Goal: Find contact information: Find contact information

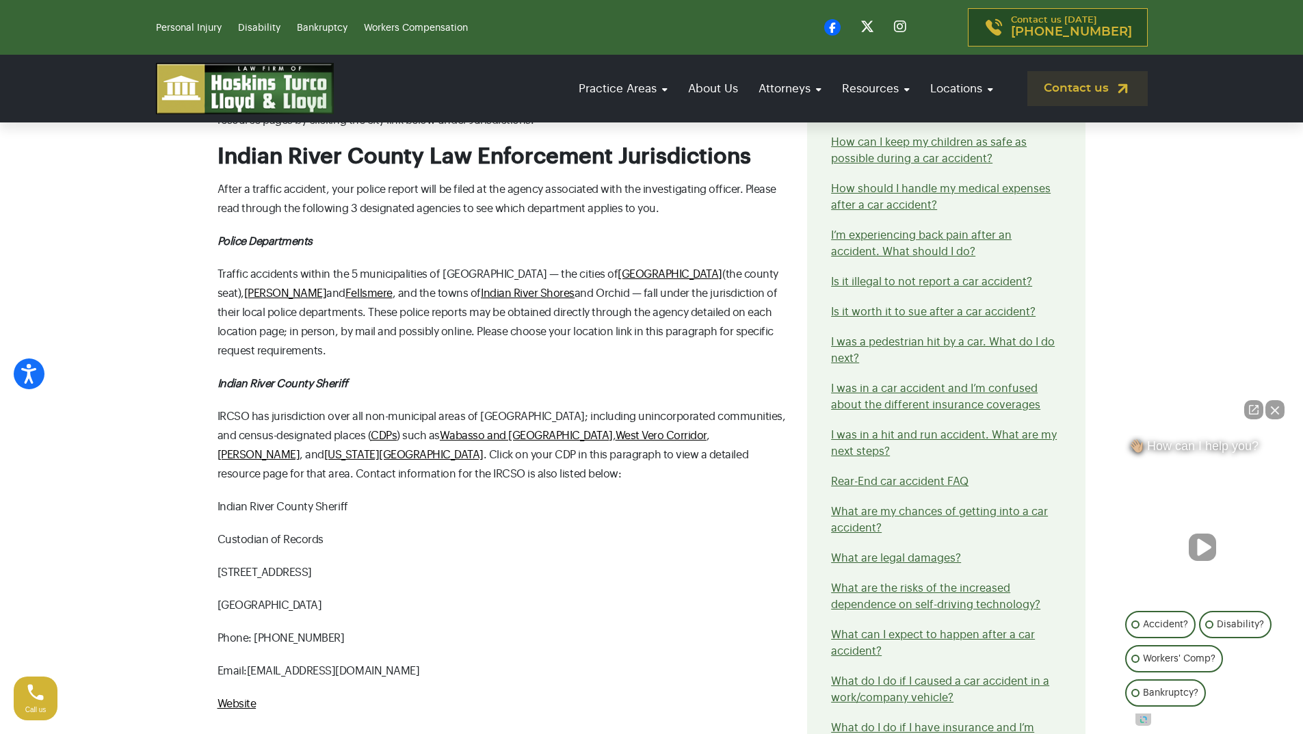
scroll to position [1641, 0]
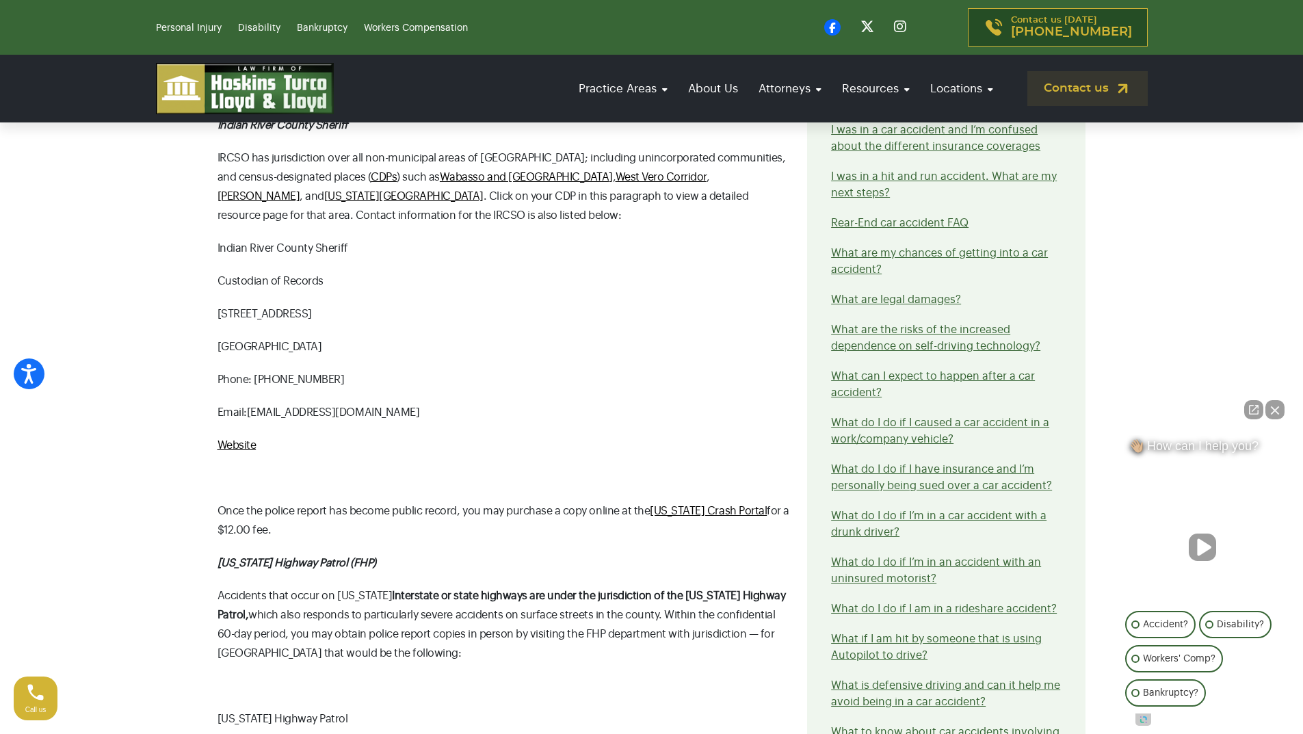
drag, startPoint x: 457, startPoint y: 376, endPoint x: 250, endPoint y: 373, distance: 207.2
click at [250, 403] on p "Email: [EMAIL_ADDRESS][DOMAIN_NAME]" at bounding box center [504, 412] width 574 height 19
copy span "[EMAIL_ADDRESS][DOMAIN_NAME]"
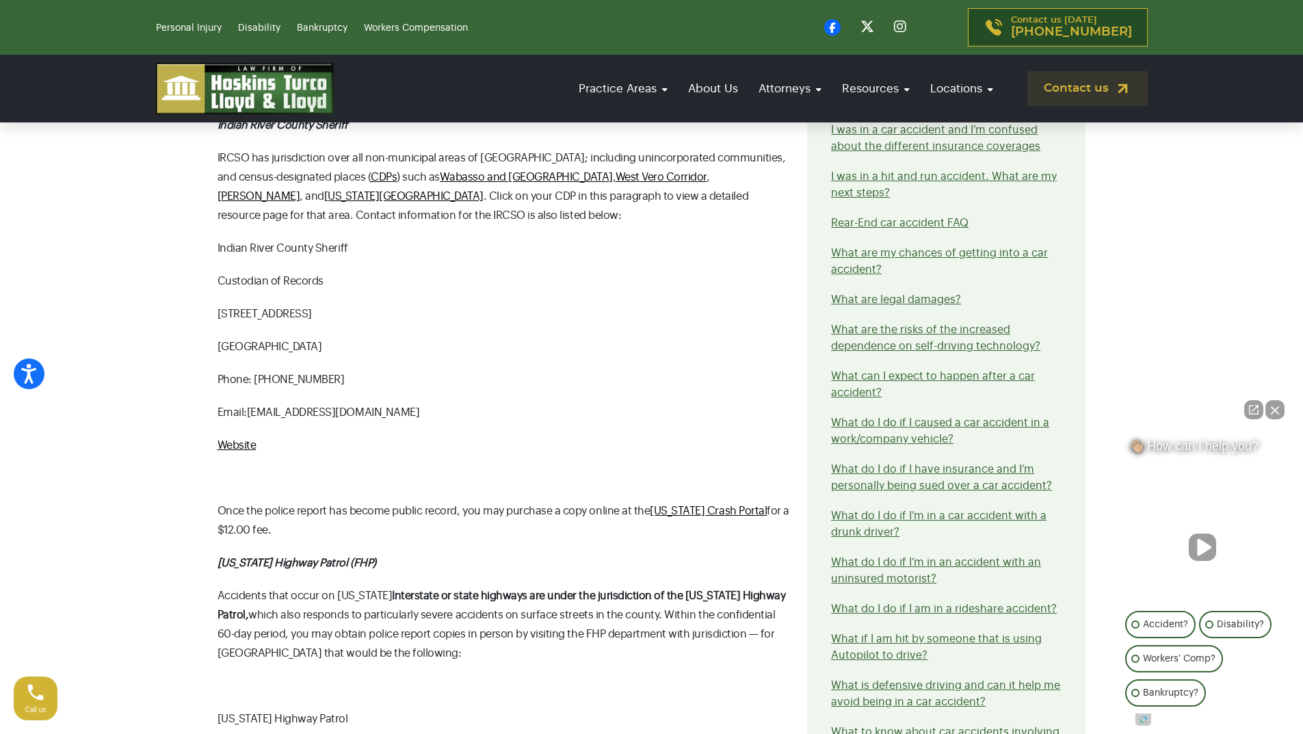
copy span "[EMAIL_ADDRESS][DOMAIN_NAME]"
click at [364, 407] on span "Email: [EMAIL_ADDRESS][DOMAIN_NAME]" at bounding box center [318, 412] width 202 height 11
click at [260, 407] on span "Email: [EMAIL_ADDRESS][DOMAIN_NAME]" at bounding box center [318, 412] width 202 height 11
drag, startPoint x: 260, startPoint y: 364, endPoint x: 436, endPoint y: 363, distance: 176.4
click at [436, 403] on p "Email: [EMAIL_ADDRESS][DOMAIN_NAME]" at bounding box center [504, 412] width 574 height 19
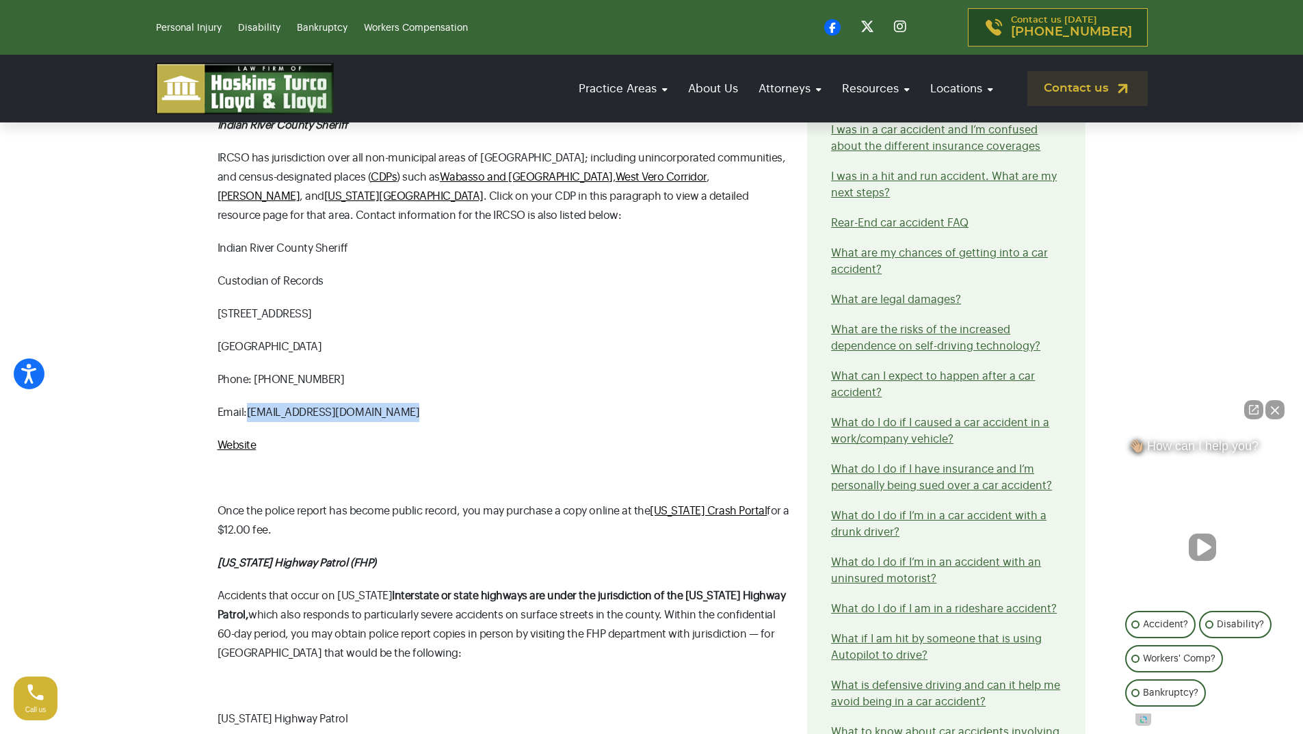
copy div "[EMAIL_ADDRESS][DOMAIN_NAME]"
click at [477, 403] on p "Email: [EMAIL_ADDRESS][DOMAIN_NAME]" at bounding box center [504, 412] width 574 height 19
click at [436, 380] on div "Here Are the Steps For Getting Your Police Report for [GEOGRAPHIC_DATA] When yo…" at bounding box center [504, 57] width 590 height 2160
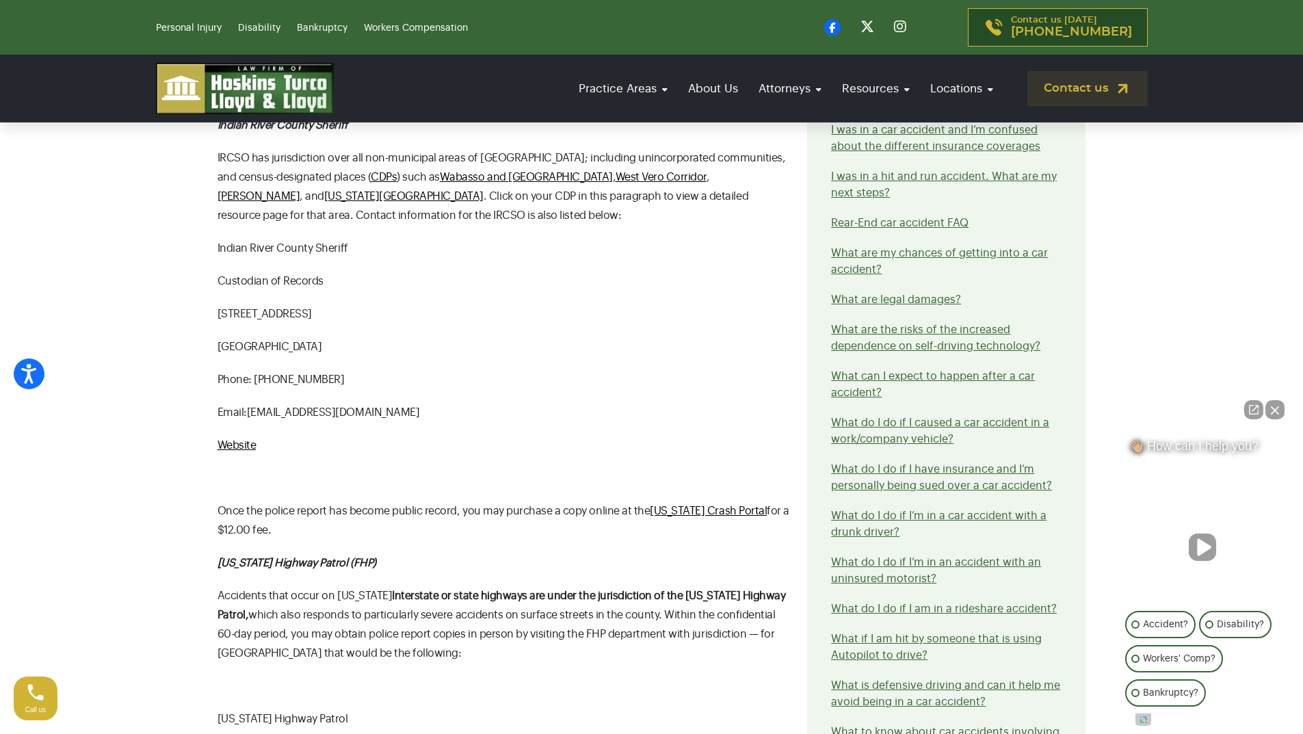
drag, startPoint x: 443, startPoint y: 367, endPoint x: 250, endPoint y: 362, distance: 193.6
click at [250, 403] on p "Email: [EMAIL_ADDRESS][DOMAIN_NAME]" at bounding box center [504, 412] width 574 height 19
copy span "[EMAIL_ADDRESS][DOMAIN_NAME]"
